Goal: Check status

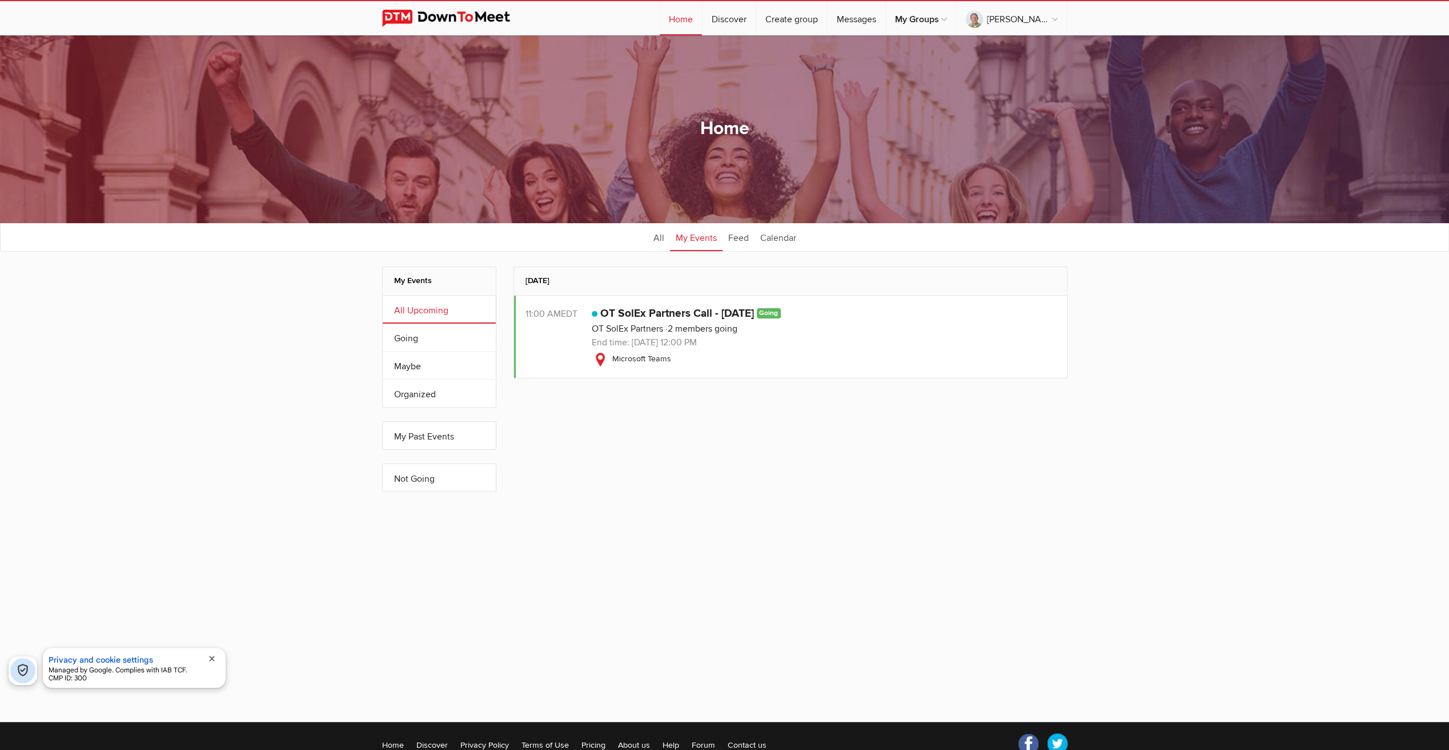
click at [699, 334] on p "OT SolEx Partners 2 members going" at bounding box center [824, 329] width 464 height 14
click at [697, 356] on div "Microsoft Teams" at bounding box center [824, 360] width 464 height 14
click at [416, 279] on h2 "My Events" at bounding box center [439, 280] width 90 height 27
click at [417, 282] on h2 "My Events" at bounding box center [439, 280] width 90 height 27
click at [404, 337] on link "Going" at bounding box center [439, 337] width 113 height 27
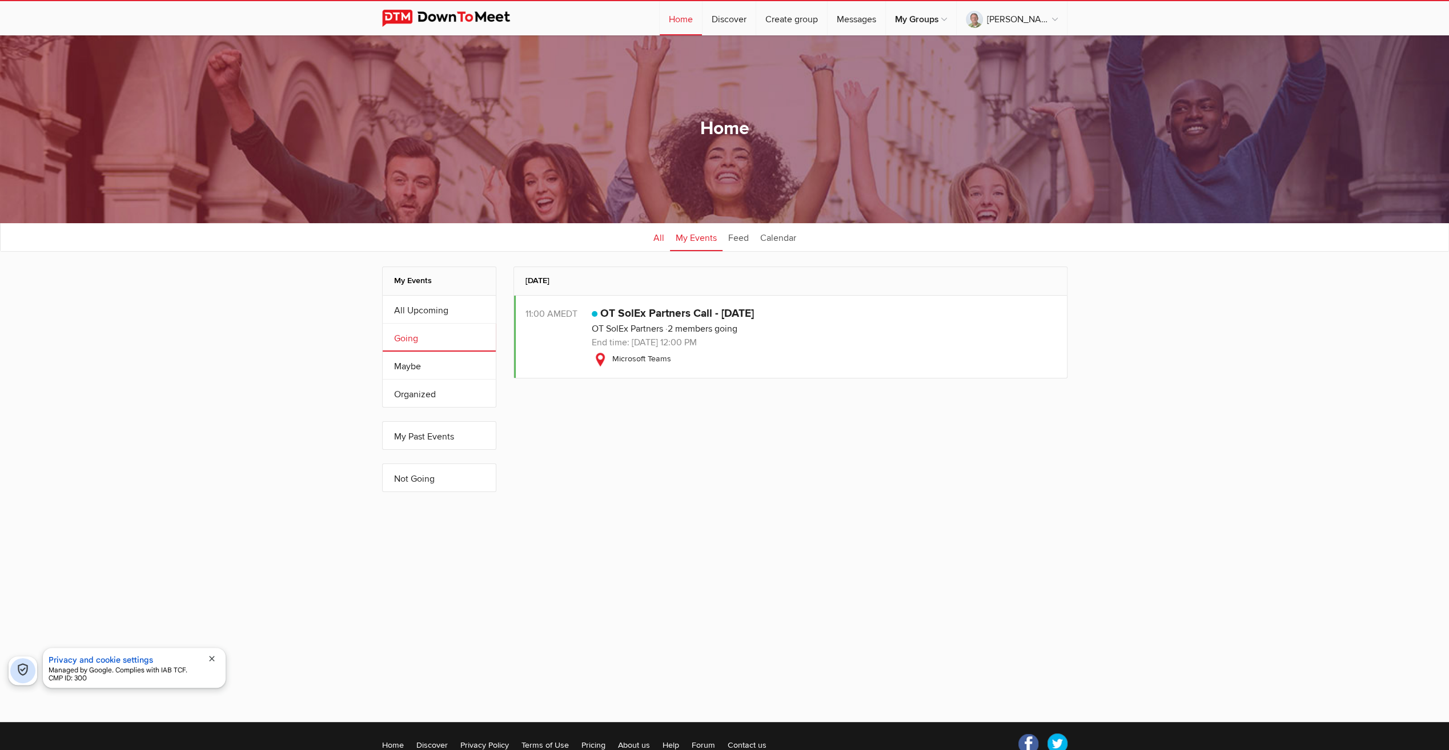
click at [657, 235] on link "All" at bounding box center [659, 237] width 22 height 29
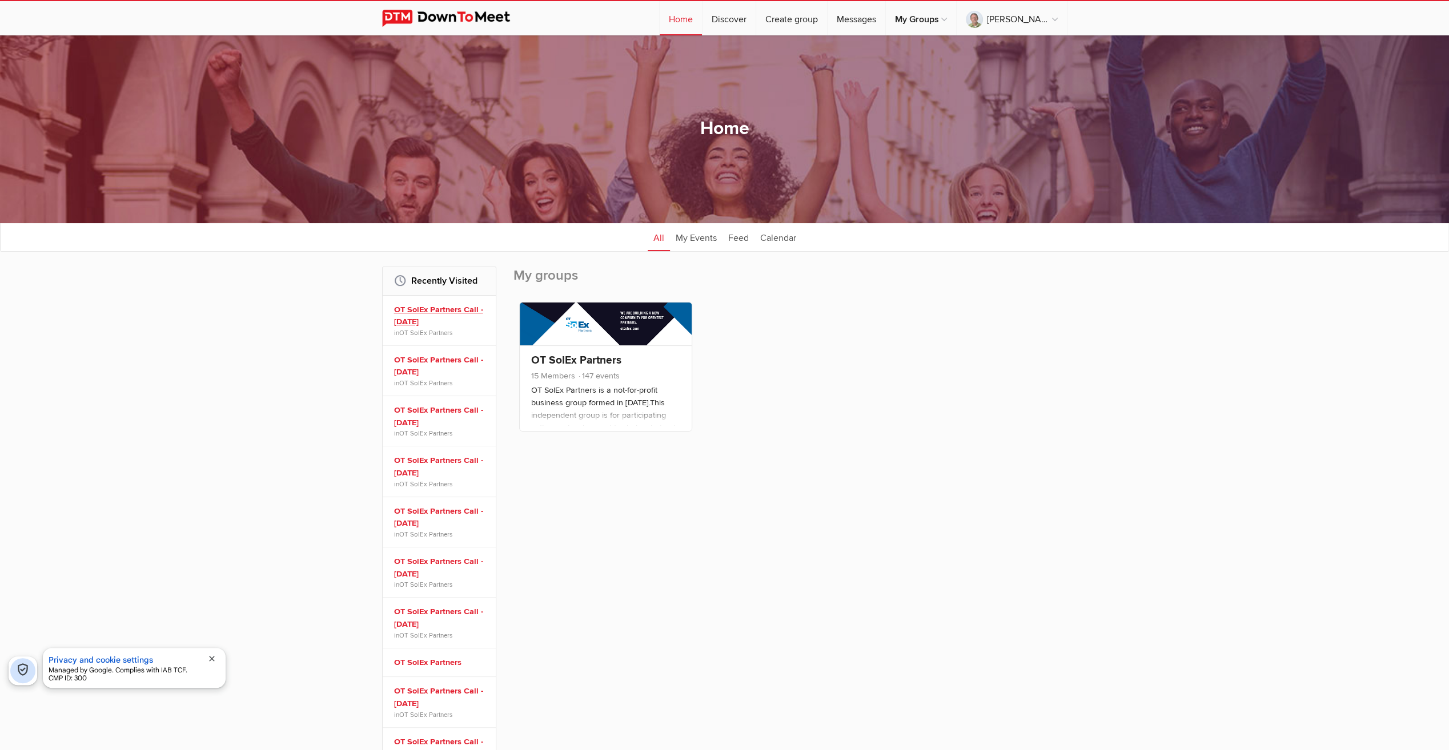
click at [428, 312] on link "OT SolEx Partners Call - [DATE]" at bounding box center [441, 316] width 94 height 25
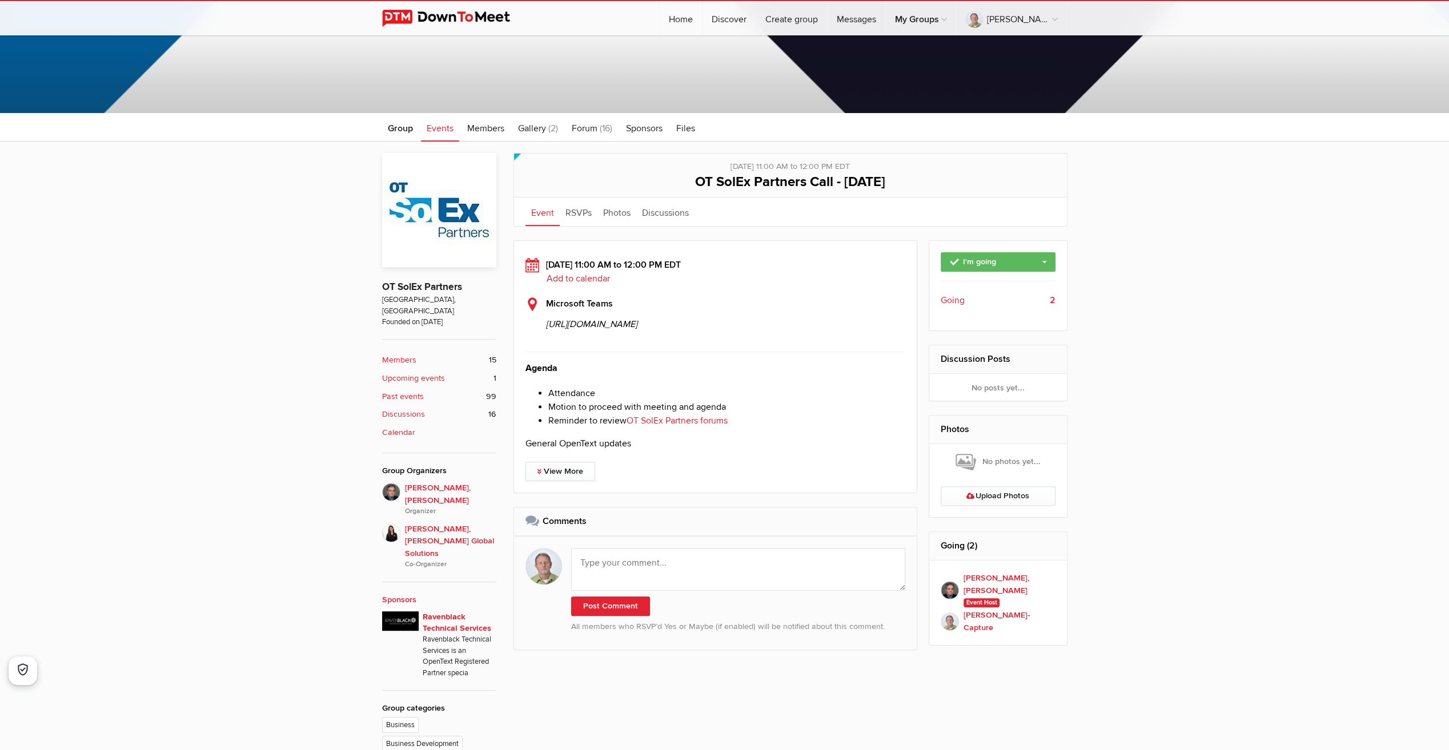
scroll to position [286, 0]
click at [565, 480] on link "View More" at bounding box center [560, 470] width 70 height 19
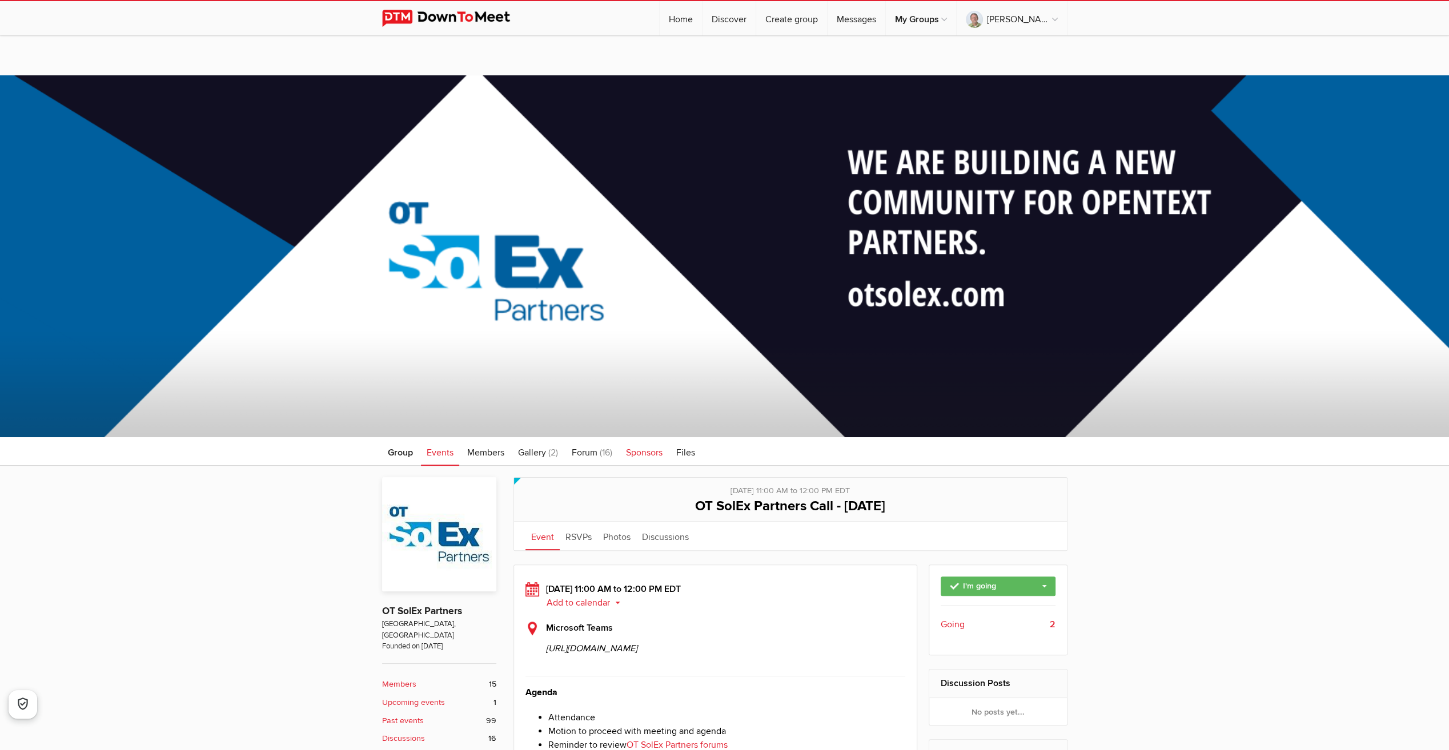
scroll to position [0, 0]
